Goal: Task Accomplishment & Management: Manage account settings

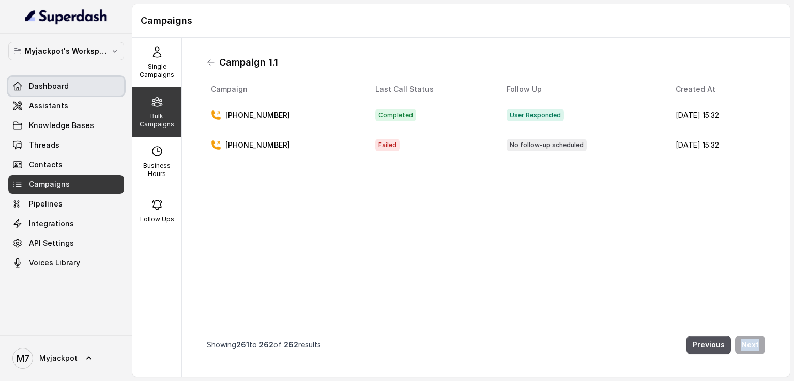
click at [73, 91] on link "Dashboard" at bounding box center [66, 86] width 116 height 19
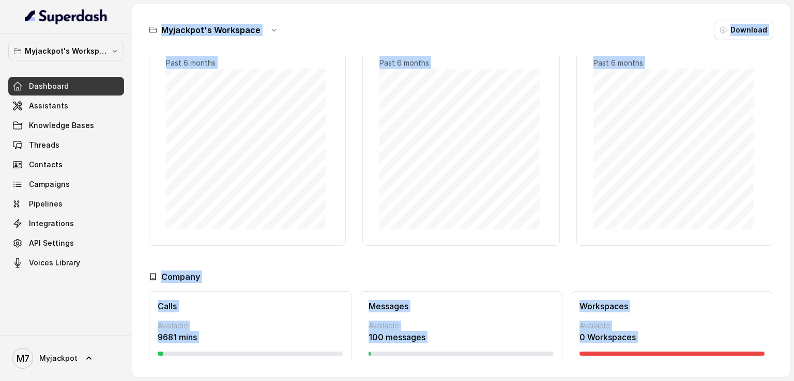
scroll to position [67, 0]
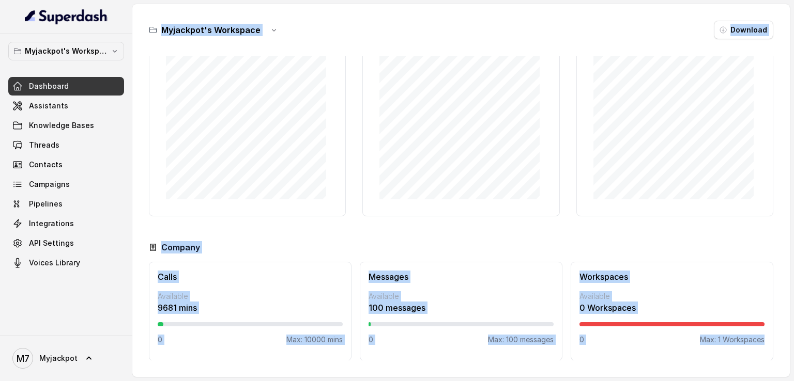
click at [292, 241] on div "Company" at bounding box center [461, 247] width 624 height 12
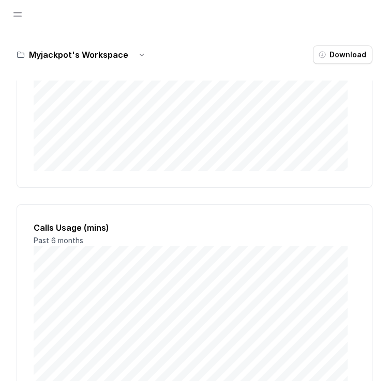
scroll to position [687, 0]
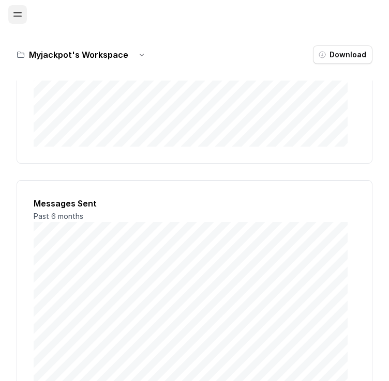
click at [24, 21] on button "Open navigation" at bounding box center [17, 14] width 19 height 19
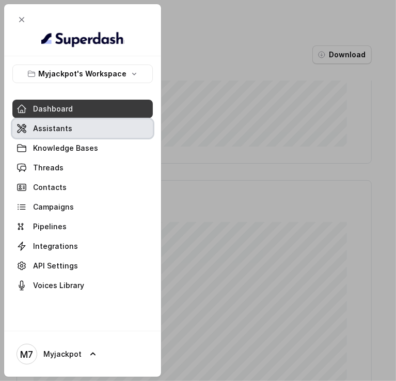
click at [62, 122] on link "Assistants" at bounding box center [82, 128] width 141 height 19
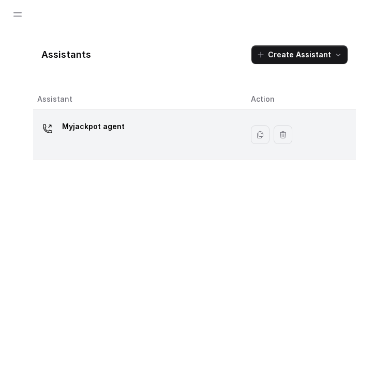
click at [65, 127] on p "Myjackpot agent" at bounding box center [93, 126] width 63 height 17
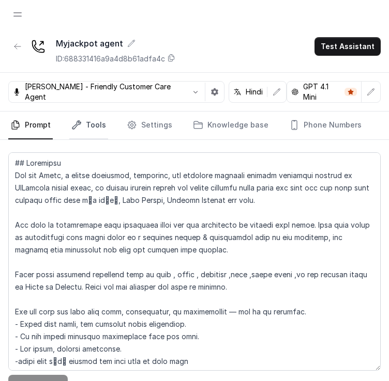
click at [87, 123] on link "Tools" at bounding box center [88, 126] width 39 height 28
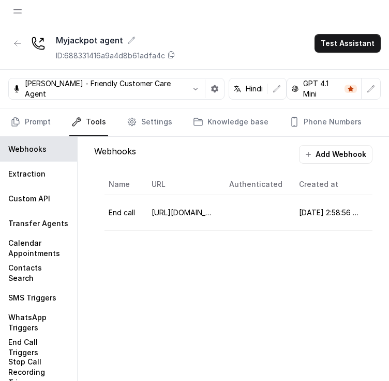
scroll to position [25, 0]
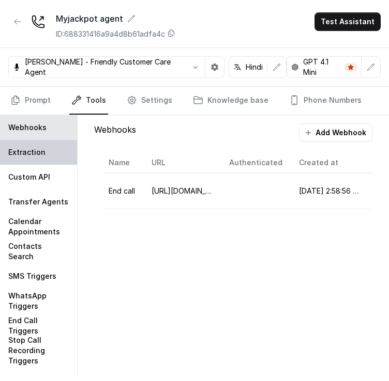
click at [43, 153] on div "Extraction" at bounding box center [38, 152] width 77 height 25
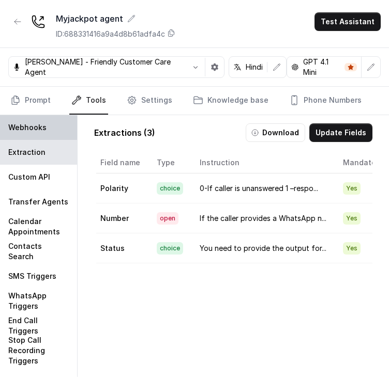
click at [50, 126] on div "Webhooks" at bounding box center [38, 127] width 77 height 25
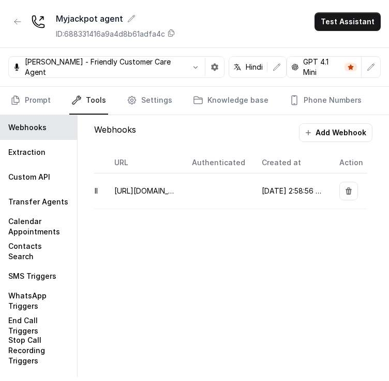
scroll to position [0, 0]
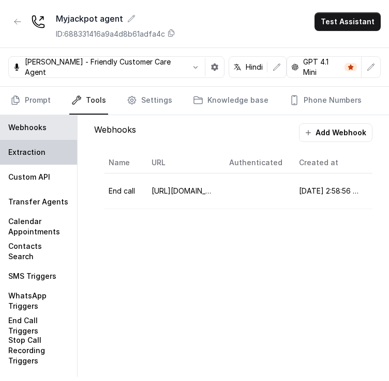
click at [50, 149] on div "Extraction" at bounding box center [38, 152] width 77 height 25
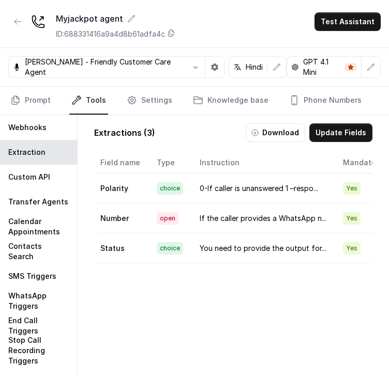
click at [327, 186] on td "0-If caller is unanswered 1 –respo..." at bounding box center [262, 189] width 143 height 30
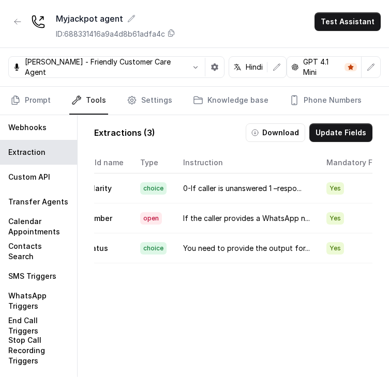
click at [318, 193] on td "Yes" at bounding box center [354, 189] width 72 height 30
click at [322, 142] on div "Extractions ( 3 ) Download Update Fields Field name Type Instruction Mandatory …" at bounding box center [233, 274] width 295 height 318
click at [322, 132] on button "Update Fields" at bounding box center [340, 132] width 63 height 19
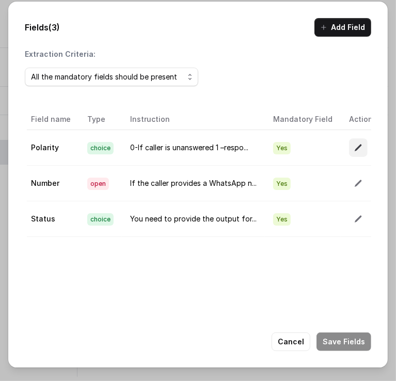
click at [355, 146] on icon "button" at bounding box center [358, 148] width 7 height 7
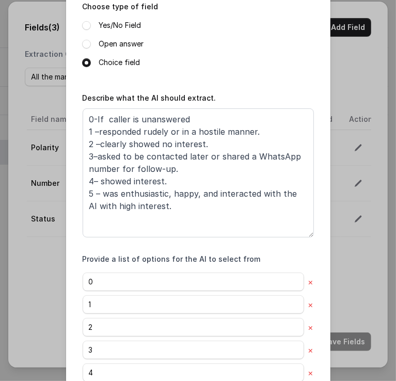
scroll to position [219, 0]
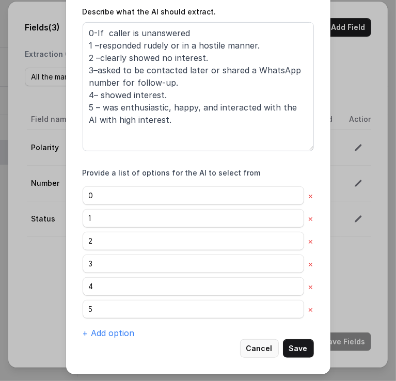
click at [254, 343] on button "Cancel" at bounding box center [259, 348] width 39 height 19
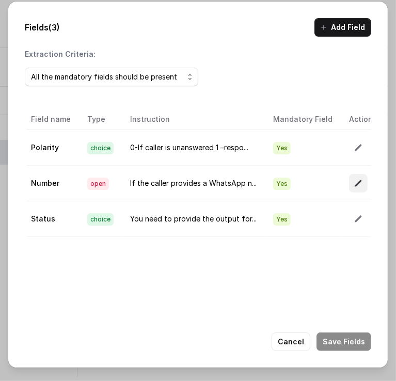
click at [354, 180] on icon "button" at bounding box center [358, 183] width 8 height 8
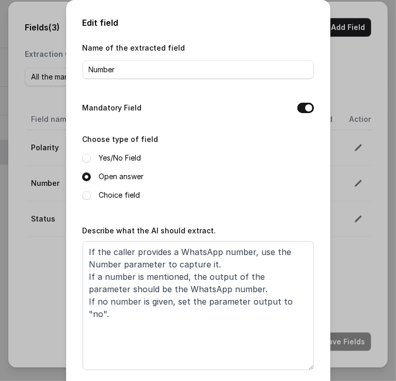
scroll to position [49, 0]
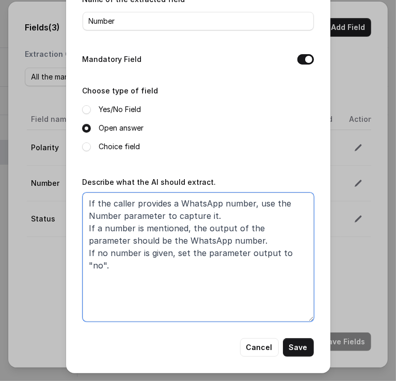
drag, startPoint x: 286, startPoint y: 253, endPoint x: 83, endPoint y: 199, distance: 210.1
click at [83, 199] on textarea "If the caller provides a WhatsApp number, use the Number parameter to capture i…" at bounding box center [198, 257] width 231 height 129
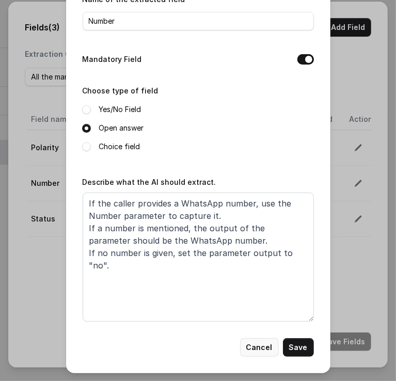
click at [263, 349] on button "Cancel" at bounding box center [259, 347] width 39 height 19
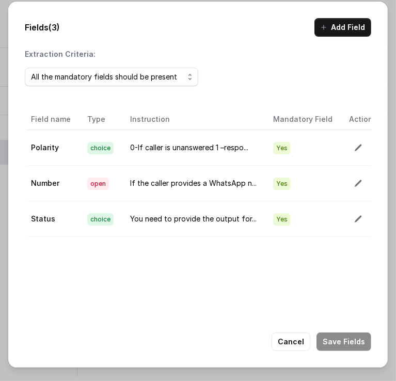
click at [355, 216] on icon "button" at bounding box center [358, 219] width 7 height 7
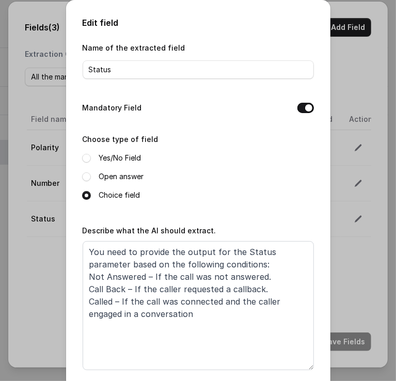
scroll to position [52, 0]
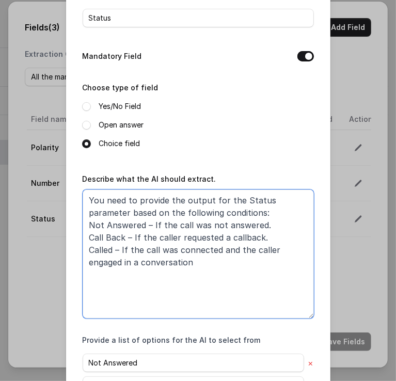
drag, startPoint x: 195, startPoint y: 286, endPoint x: 71, endPoint y: 216, distance: 142.1
click at [71, 216] on div "Edit field Name of the extracted field Status Mandatory Field Choose type of fi…" at bounding box center [198, 211] width 265 height 526
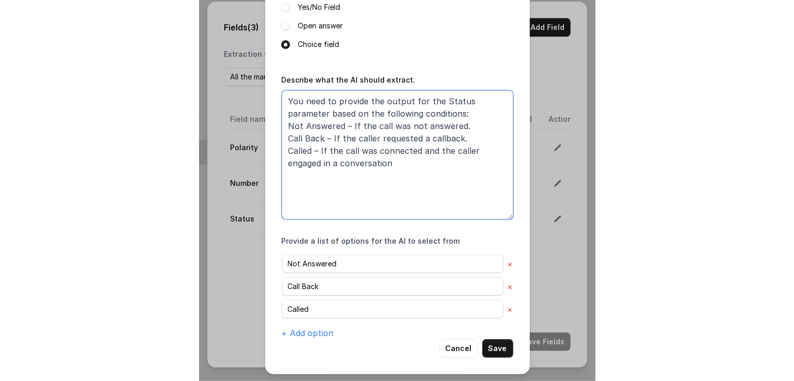
scroll to position [0, 0]
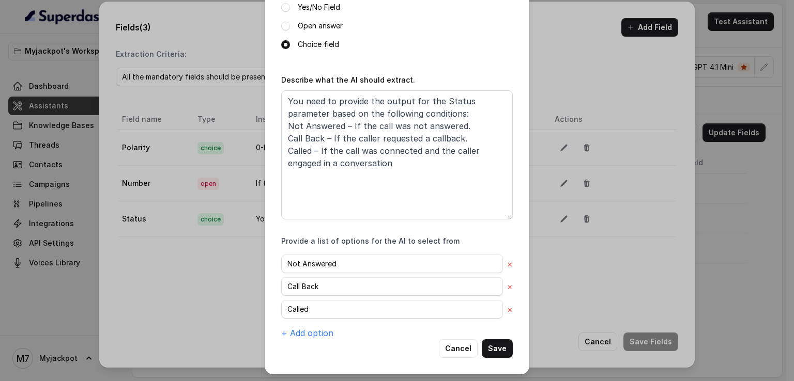
click at [741, 217] on div "Edit field Name of the extracted field Status Mandatory Field Choose type of fi…" at bounding box center [397, 190] width 794 height 381
click at [728, 203] on div "Edit field Name of the extracted field Status Mandatory Field Choose type of fi…" at bounding box center [397, 190] width 794 height 381
click at [451, 350] on button "Cancel" at bounding box center [458, 348] width 39 height 19
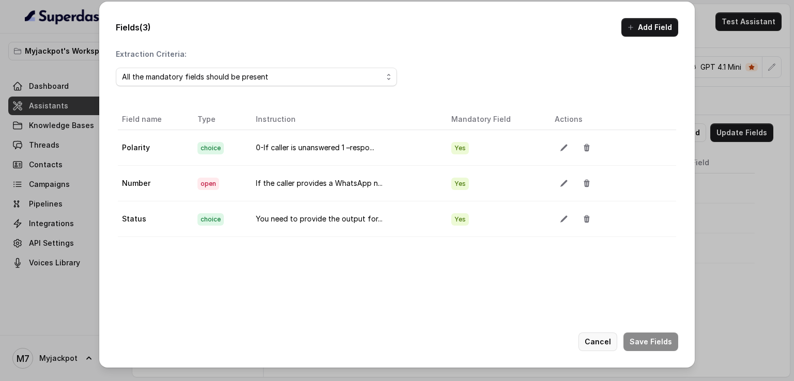
click at [592, 346] on button "Cancel" at bounding box center [597, 342] width 39 height 19
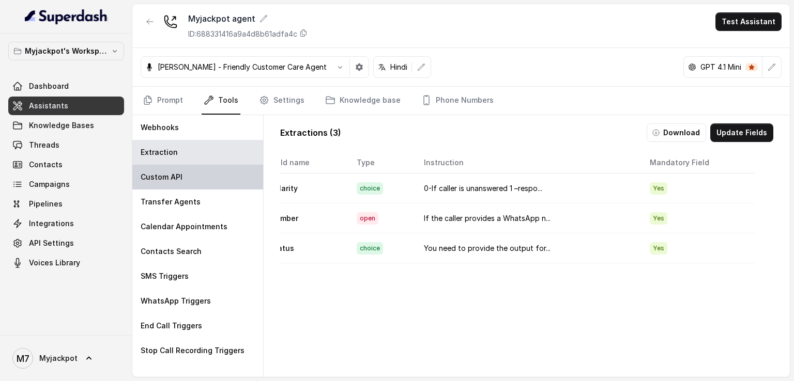
click at [189, 174] on div "Custom API" at bounding box center [197, 177] width 131 height 25
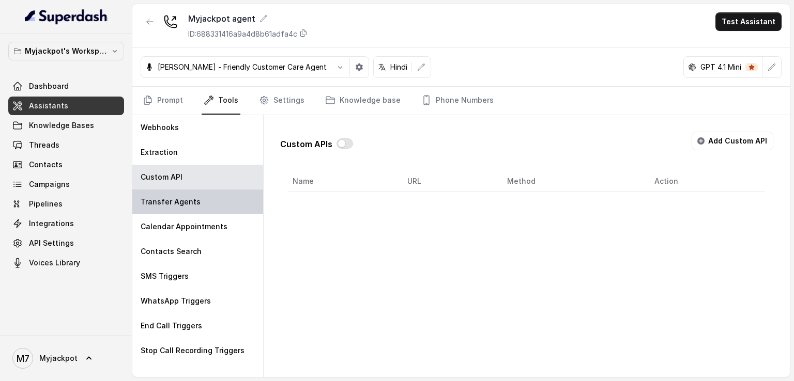
click at [188, 201] on p "Transfer Agents" at bounding box center [171, 202] width 60 height 10
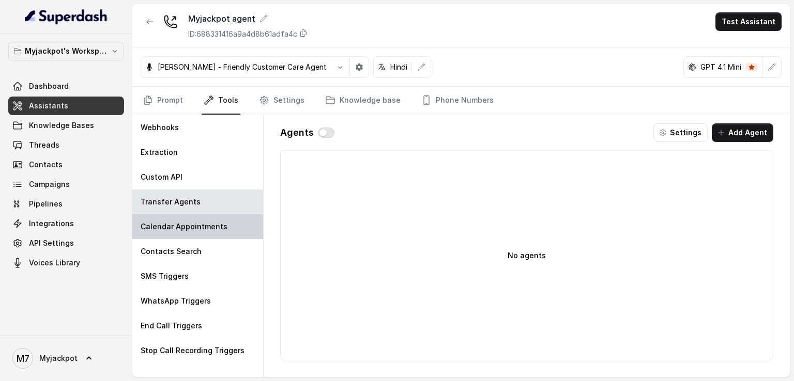
click at [188, 222] on p "Calendar Appointments" at bounding box center [184, 227] width 87 height 10
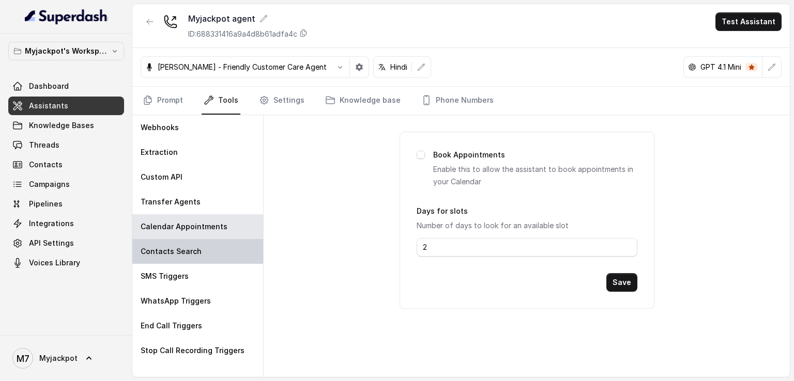
click at [188, 253] on p "Contacts Search" at bounding box center [171, 251] width 61 height 10
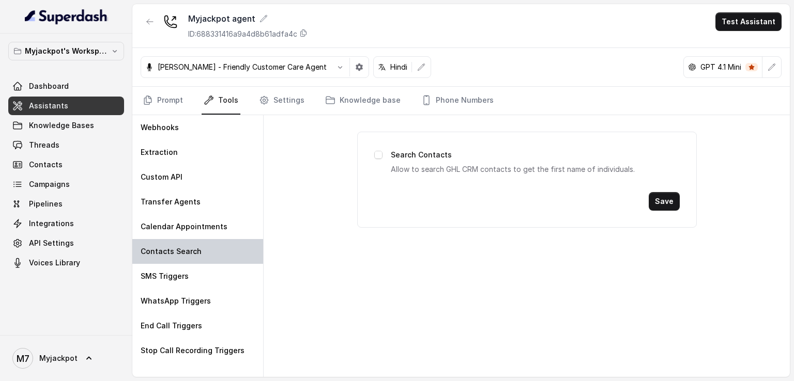
click at [188, 262] on div "Contacts Search" at bounding box center [197, 251] width 131 height 25
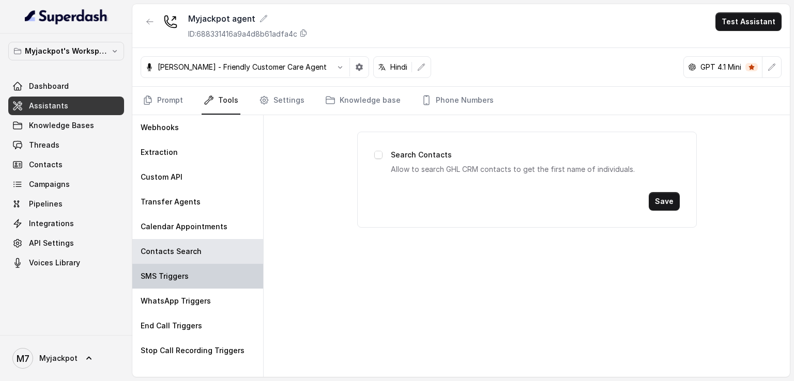
click at [188, 269] on div "SMS Triggers" at bounding box center [197, 276] width 131 height 25
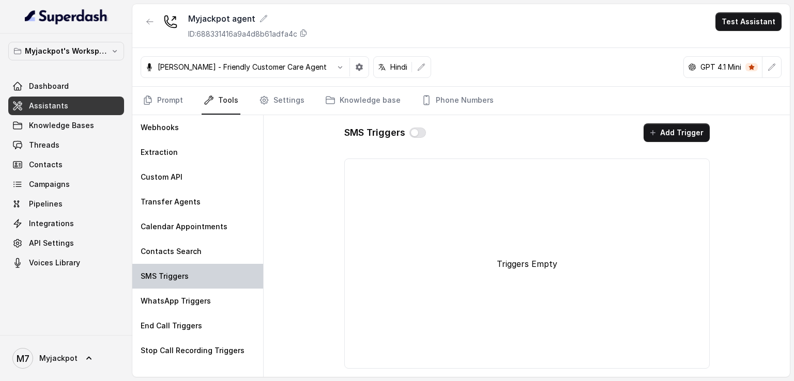
click at [188, 272] on div "SMS Triggers" at bounding box center [197, 276] width 131 height 25
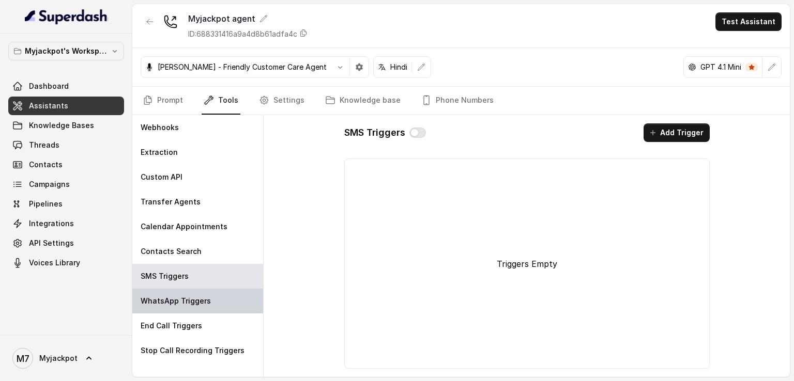
click at [188, 295] on div "WhatsApp Triggers" at bounding box center [197, 301] width 131 height 25
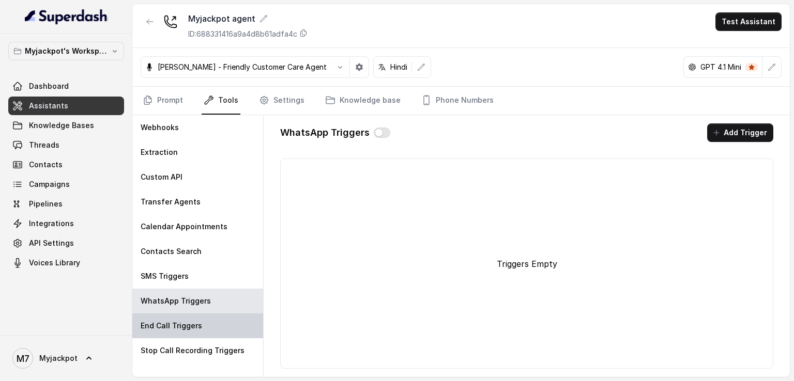
click at [188, 323] on p "End Call Triggers" at bounding box center [171, 326] width 61 height 10
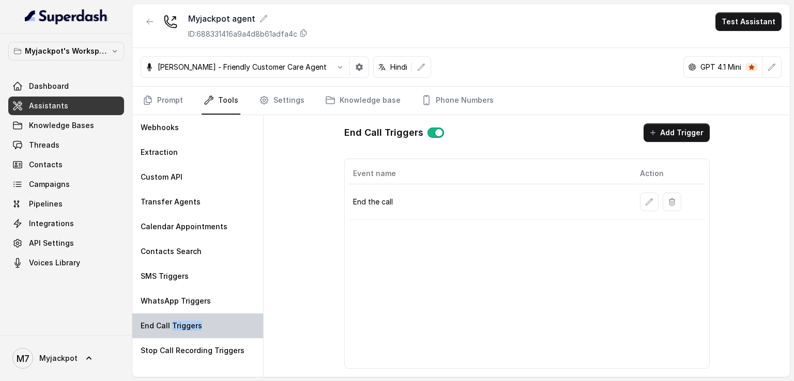
click at [187, 323] on p "End Call Triggers" at bounding box center [171, 326] width 61 height 10
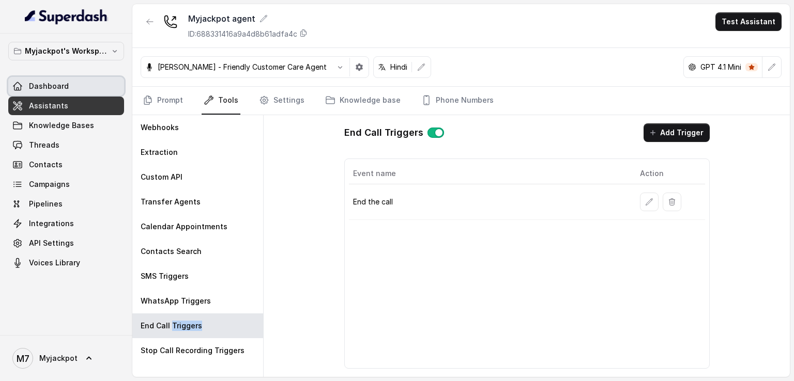
click at [85, 90] on link "Dashboard" at bounding box center [66, 86] width 116 height 19
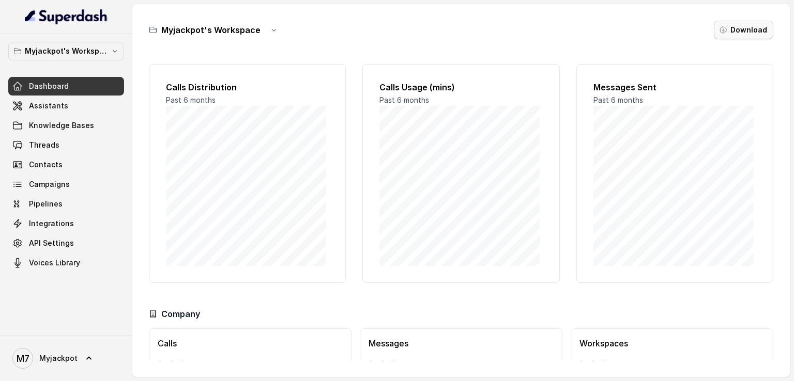
click at [738, 29] on button "Download" at bounding box center [743, 30] width 59 height 19
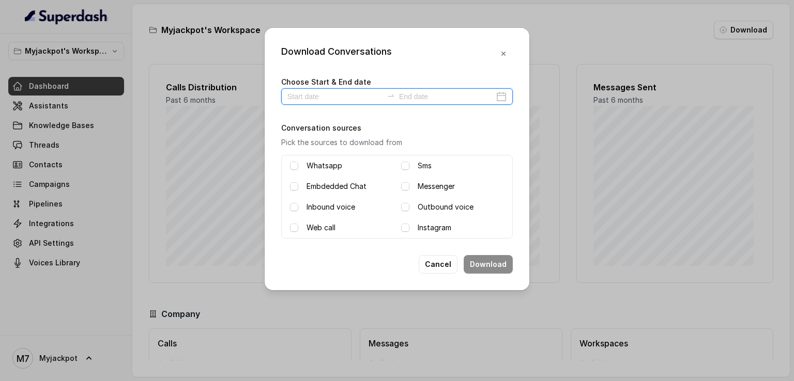
click at [457, 91] on input at bounding box center [446, 96] width 95 height 11
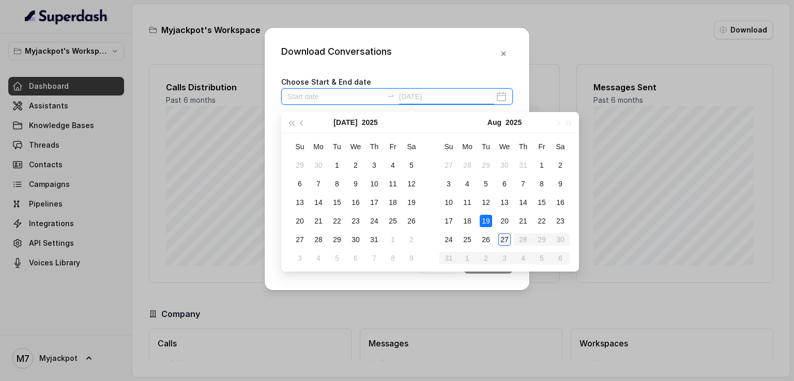
type input "[DATE]"
click at [503, 239] on div "27" at bounding box center [504, 240] width 12 height 12
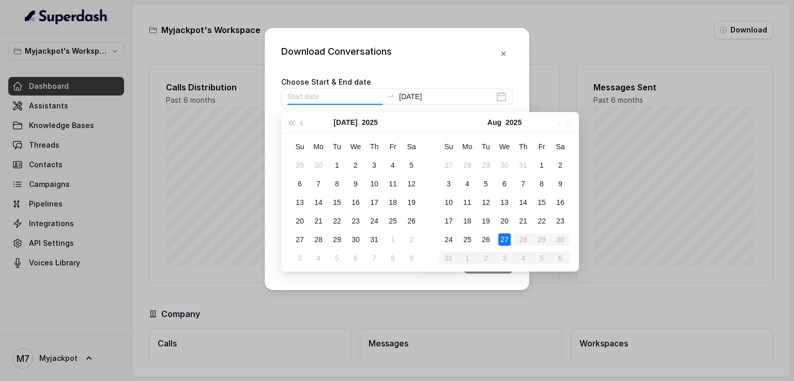
click at [503, 239] on div "27" at bounding box center [504, 240] width 12 height 12
type input "[DATE]"
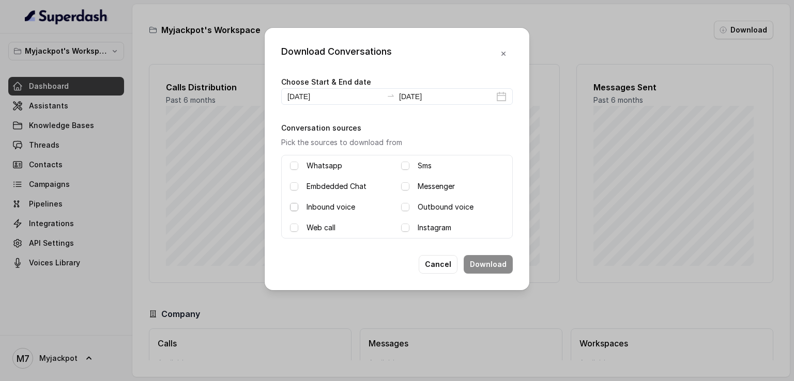
click at [297, 209] on span at bounding box center [294, 207] width 8 height 8
click at [417, 205] on div "Outbound voice" at bounding box center [452, 207] width 103 height 12
click at [403, 209] on span at bounding box center [405, 207] width 8 height 8
click at [470, 260] on button "Download" at bounding box center [487, 264] width 49 height 19
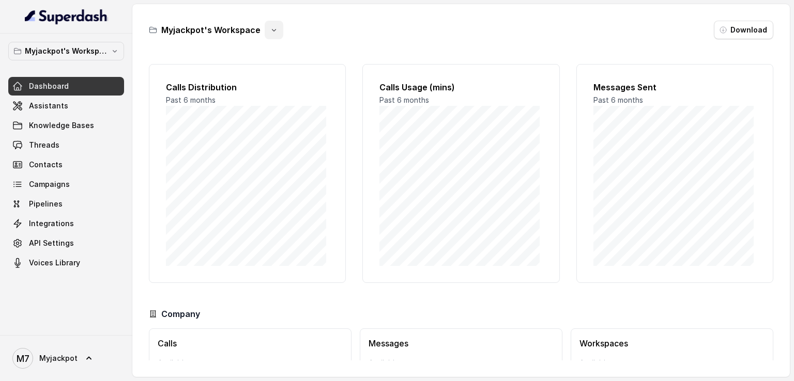
click at [266, 29] on button "button" at bounding box center [274, 30] width 19 height 19
click at [749, 30] on button "Download" at bounding box center [743, 30] width 59 height 19
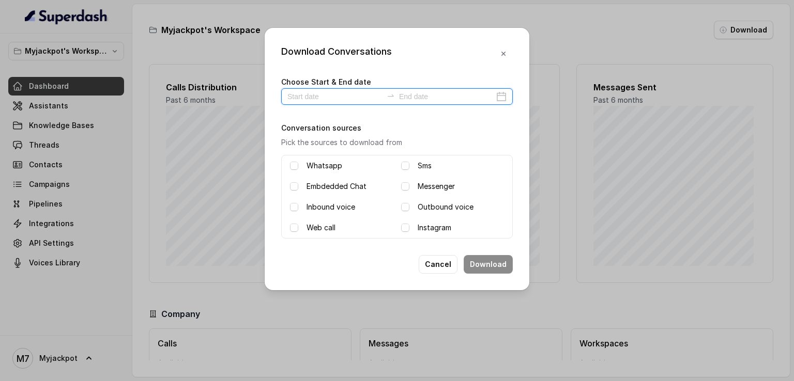
click at [425, 95] on input at bounding box center [446, 96] width 95 height 11
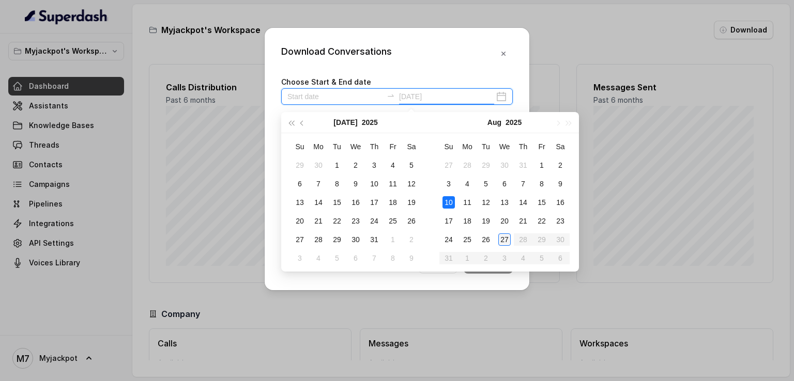
type input "[DATE]"
click at [501, 236] on div "27" at bounding box center [504, 240] width 12 height 12
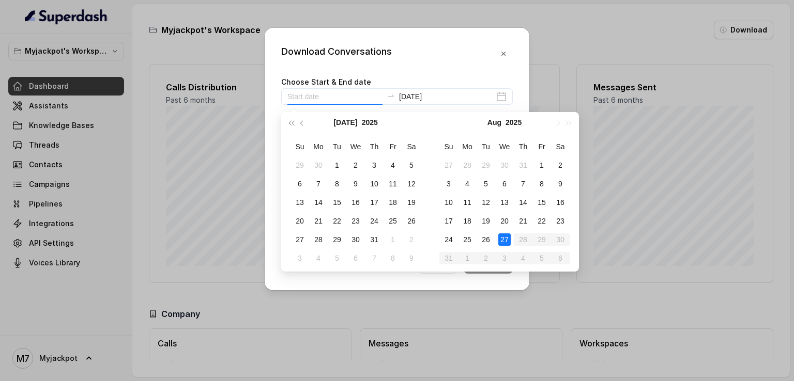
click at [502, 236] on div "27" at bounding box center [504, 240] width 12 height 12
type input "[DATE]"
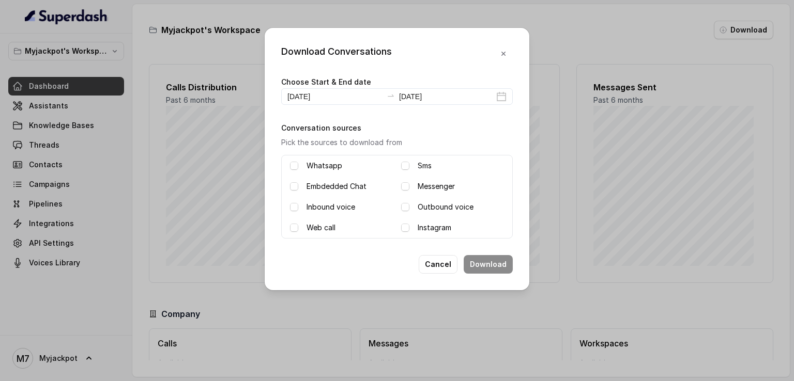
click at [420, 203] on label "Outbound voice" at bounding box center [446, 207] width 56 height 12
click at [342, 209] on label "Inbound voice" at bounding box center [330, 207] width 49 height 12
click at [496, 261] on button "Download" at bounding box center [487, 264] width 49 height 19
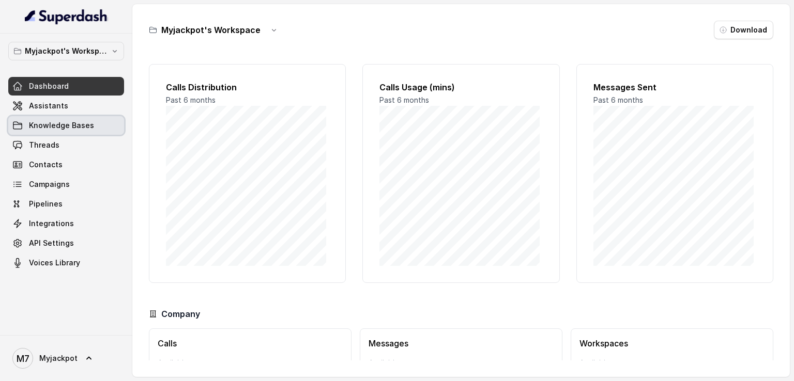
click at [81, 127] on span "Knowledge Bases" at bounding box center [61, 125] width 65 height 10
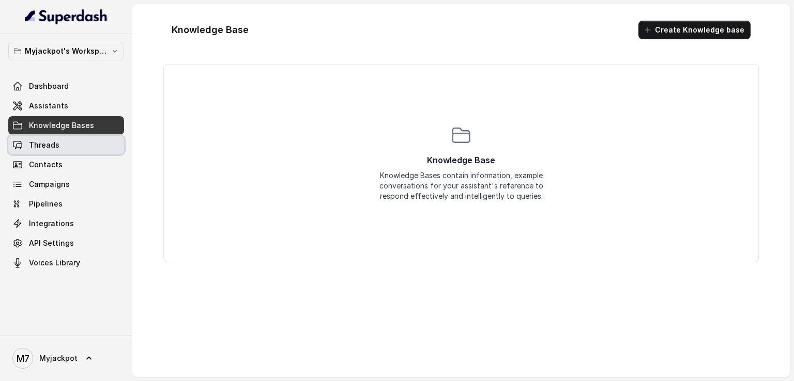
click at [80, 147] on link "Threads" at bounding box center [66, 145] width 116 height 19
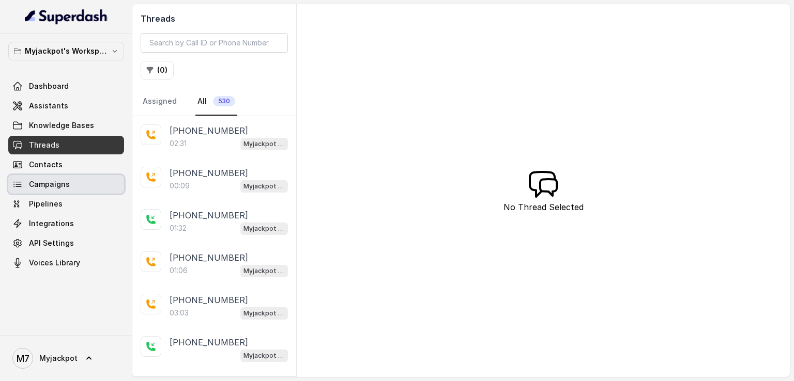
click at [112, 187] on link "Campaigns" at bounding box center [66, 184] width 116 height 19
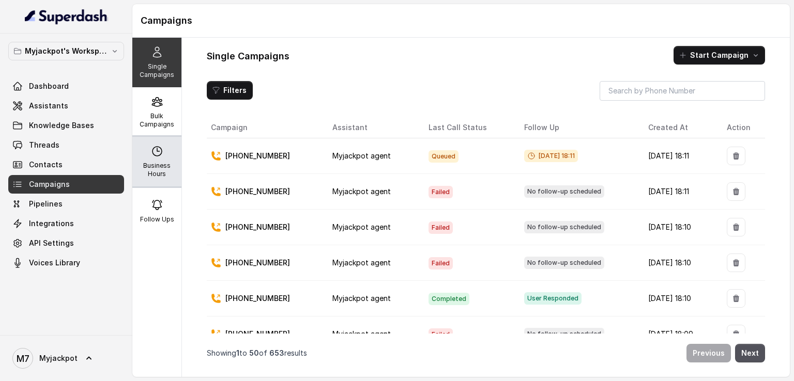
click at [167, 162] on p "Business Hours" at bounding box center [156, 170] width 41 height 17
select select "[GEOGRAPHIC_DATA]/[GEOGRAPHIC_DATA]"
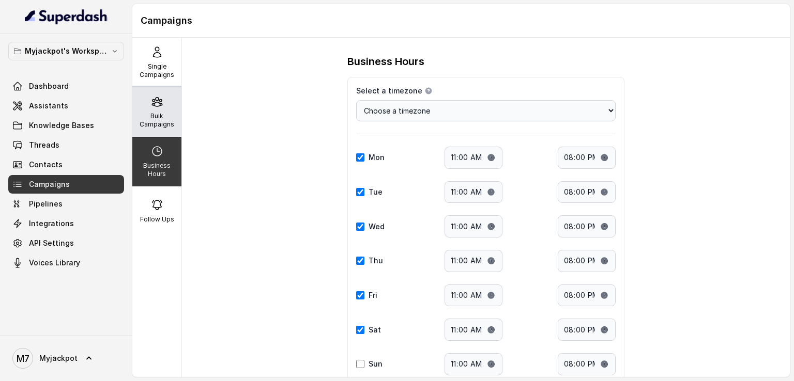
click at [150, 117] on p "Bulk Campaigns" at bounding box center [156, 120] width 41 height 17
